Goal: Task Accomplishment & Management: Manage account settings

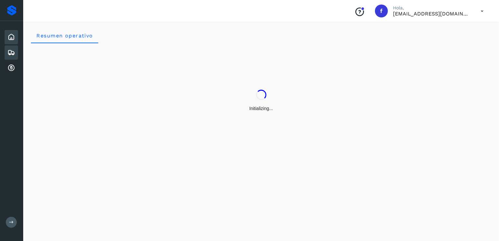
click at [13, 49] on icon at bounding box center [11, 53] width 8 height 8
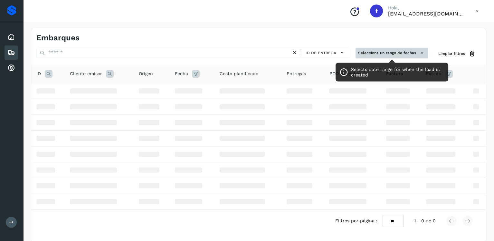
click at [382, 55] on button "Selecciona un rango de fechas" at bounding box center [392, 53] width 72 height 11
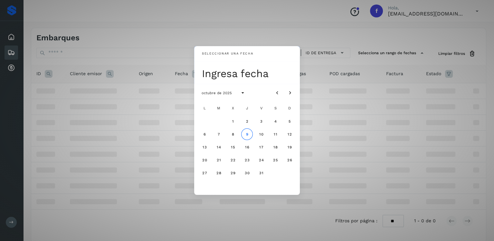
click at [385, 83] on div "Seleccionar una fecha Ingresa fecha octubre de 2025 L M X J V S D 1 2 3 4 5 6 7…" at bounding box center [247, 120] width 494 height 241
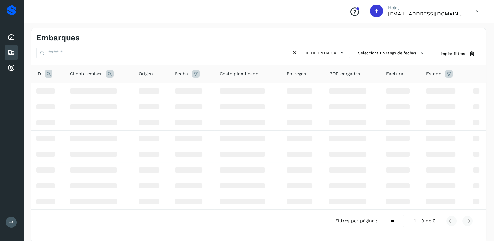
click at [447, 71] on icon at bounding box center [449, 74] width 8 height 8
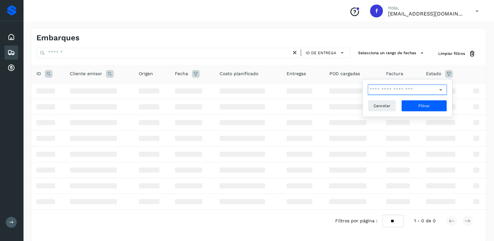
click at [395, 91] on input "text" at bounding box center [403, 89] width 70 height 10
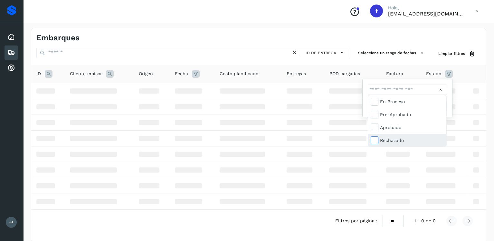
click at [375, 142] on icon at bounding box center [374, 140] width 6 height 6
type input "**********"
click at [449, 90] on div at bounding box center [247, 120] width 494 height 241
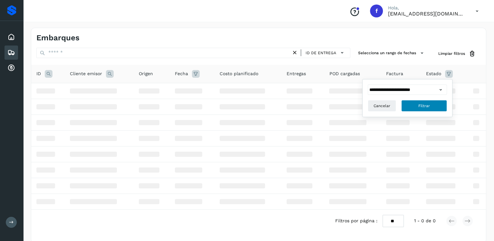
click at [443, 105] on button "Filtrar" at bounding box center [424, 106] width 46 height 12
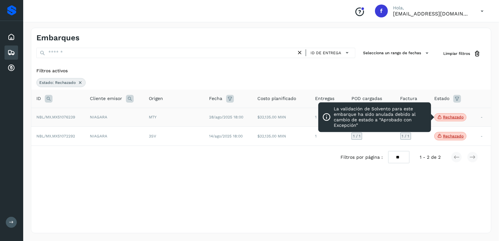
click at [449, 119] on p "Rechazado" at bounding box center [453, 117] width 21 height 5
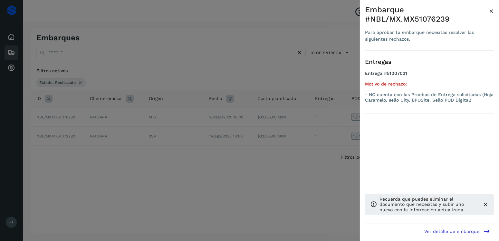
click at [265, 119] on div at bounding box center [249, 120] width 499 height 241
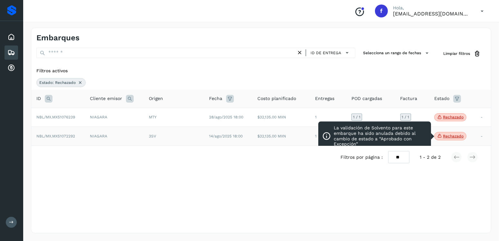
click at [457, 137] on p "Rechazado" at bounding box center [453, 136] width 21 height 5
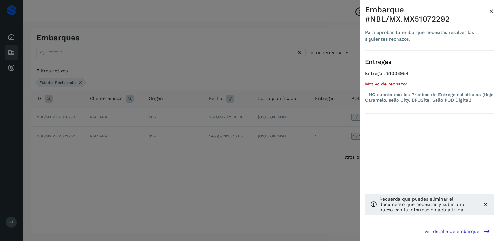
click at [230, 108] on div at bounding box center [249, 120] width 499 height 241
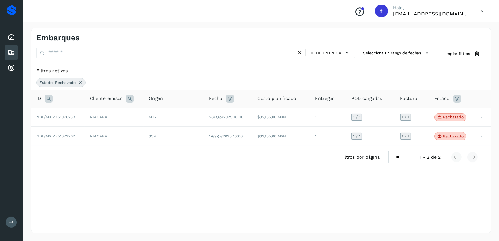
click at [11, 52] on icon at bounding box center [11, 53] width 8 height 8
click at [451, 16] on p "[EMAIL_ADDRESS][DOMAIN_NAME]" at bounding box center [431, 14] width 77 height 6
click at [484, 13] on icon at bounding box center [481, 11] width 13 height 13
click at [445, 30] on div "Cerrar sesión" at bounding box center [450, 29] width 77 height 12
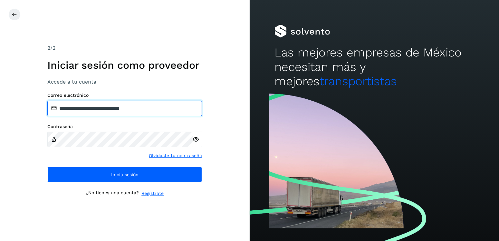
drag, startPoint x: 180, startPoint y: 106, endPoint x: 94, endPoint y: 107, distance: 86.6
click at [94, 107] on input "**********" at bounding box center [124, 107] width 155 height 15
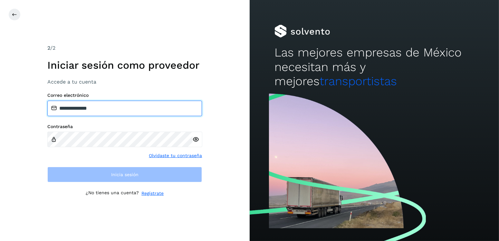
type input "**********"
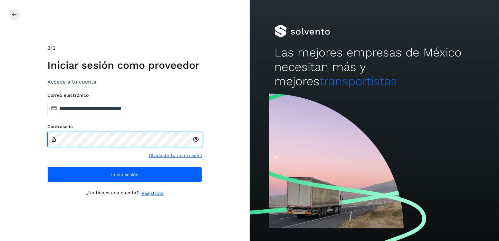
click at [26, 139] on div "**********" at bounding box center [125, 120] width 250 height 241
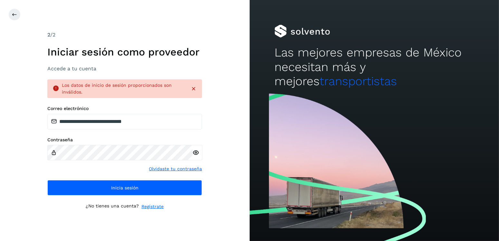
click at [196, 150] on icon at bounding box center [196, 152] width 7 height 7
